Goal: Task Accomplishment & Management: Manage account settings

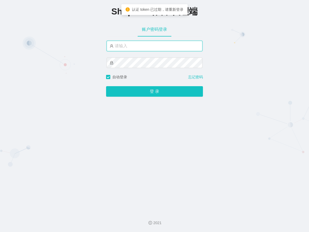
click at [130, 49] on input "text" at bounding box center [155, 46] width 96 height 11
type input "yn05"
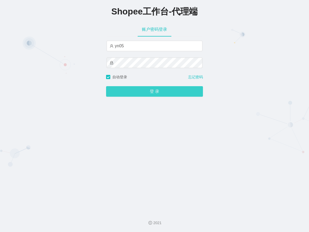
click at [135, 90] on button "登 录" at bounding box center [154, 91] width 97 height 11
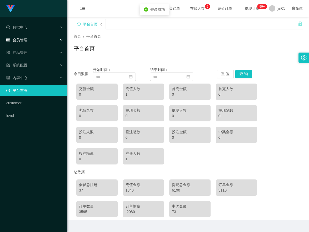
click at [25, 41] on span "会员管理" at bounding box center [16, 40] width 21 height 4
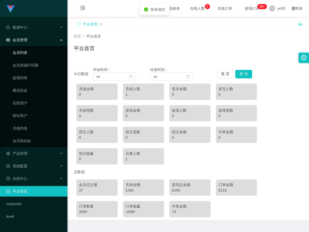
click at [29, 51] on link "会员列表" at bounding box center [38, 52] width 51 height 11
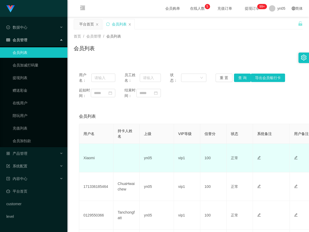
click at [95, 162] on td "Xiaomi" at bounding box center [96, 158] width 34 height 29
click at [92, 162] on td "Xiaomi" at bounding box center [96, 158] width 34 height 29
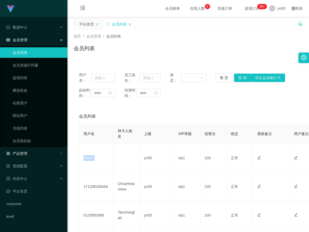
copy td "Xiaomi"
drag, startPoint x: 30, startPoint y: 192, endPoint x: 35, endPoint y: 189, distance: 5.9
click at [30, 192] on link "平台首页" at bounding box center [34, 191] width 57 height 11
